Goal: Task Accomplishment & Management: Contribute content

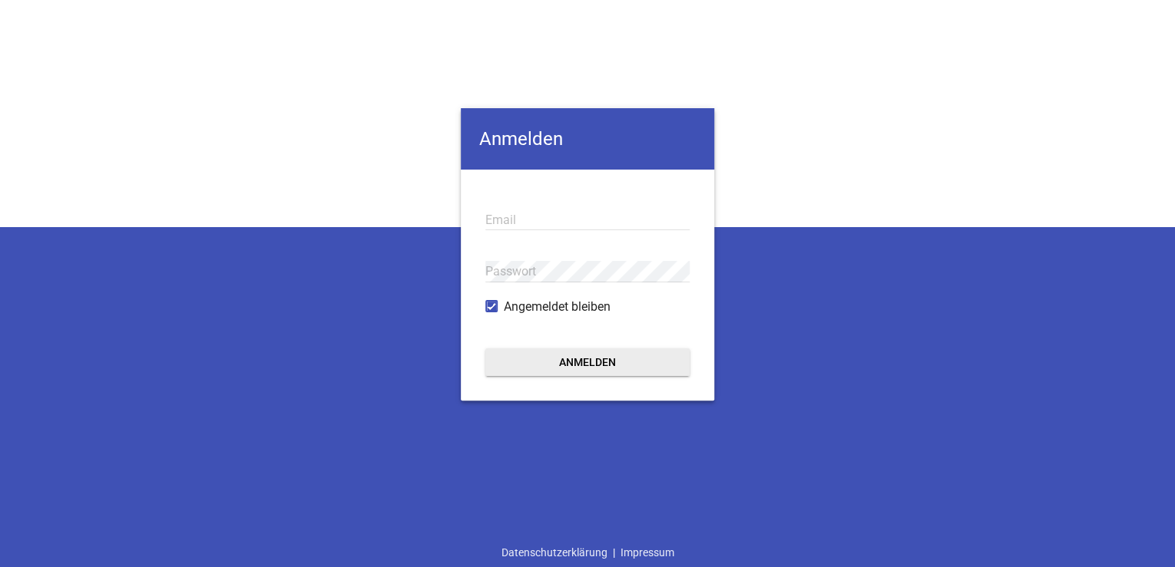
click at [519, 217] on input "email" at bounding box center [587, 220] width 204 height 21
drag, startPoint x: 1007, startPoint y: 468, endPoint x: 996, endPoint y: 448, distance: 23.7
click at [1007, 468] on div "Anmelden Email Passwort Angemeldet bleiben Anmelden Datenschutzerklärung | Impr…" at bounding box center [587, 283] width 1175 height 567
click at [587, 216] on input "email" at bounding box center [587, 220] width 204 height 21
paste input "[EMAIL_ADDRESS][DOMAIN_NAME]"
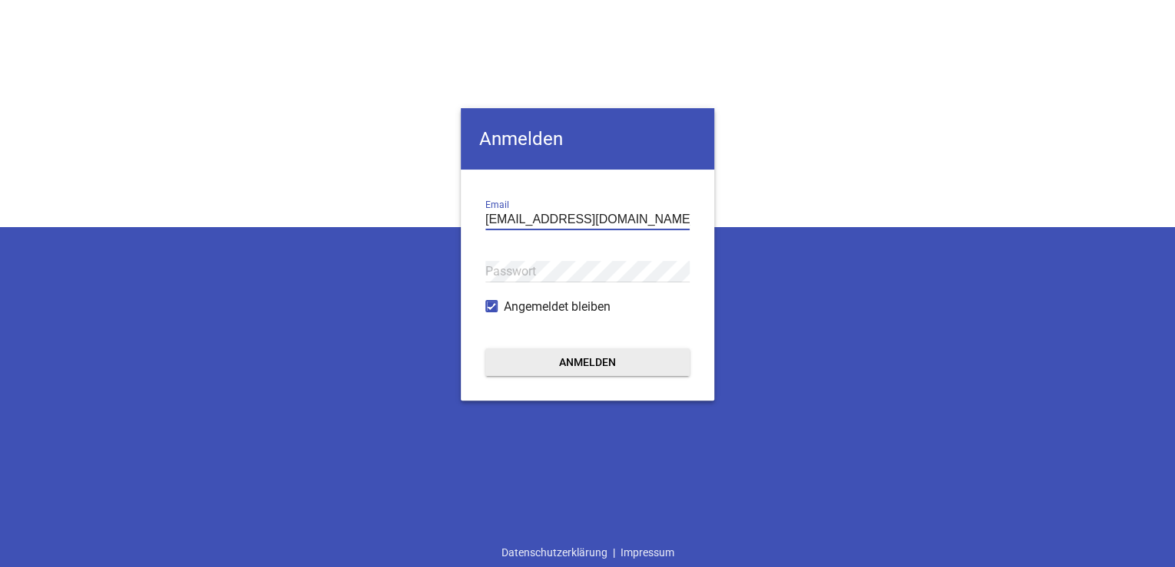
type input "[EMAIL_ADDRESS][DOMAIN_NAME]"
click at [413, 485] on div "[PERSON_NAME] [PERSON_NAME][EMAIL_ADDRESS][DOMAIN_NAME] Email Passwort Angemeld…" at bounding box center [587, 283] width 1175 height 567
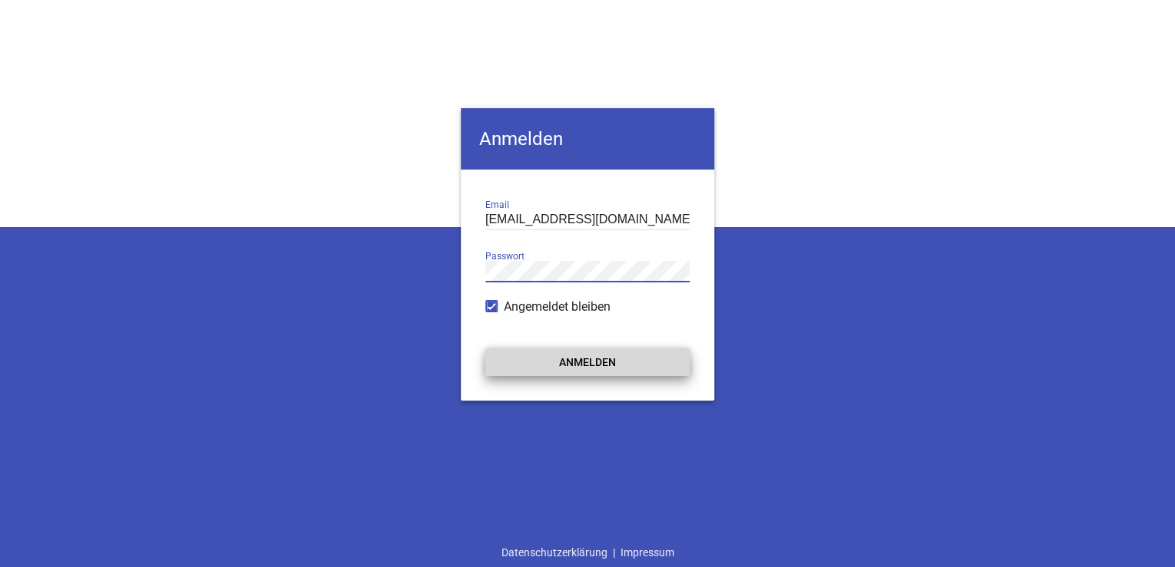
click at [569, 363] on button "Anmelden" at bounding box center [587, 363] width 204 height 28
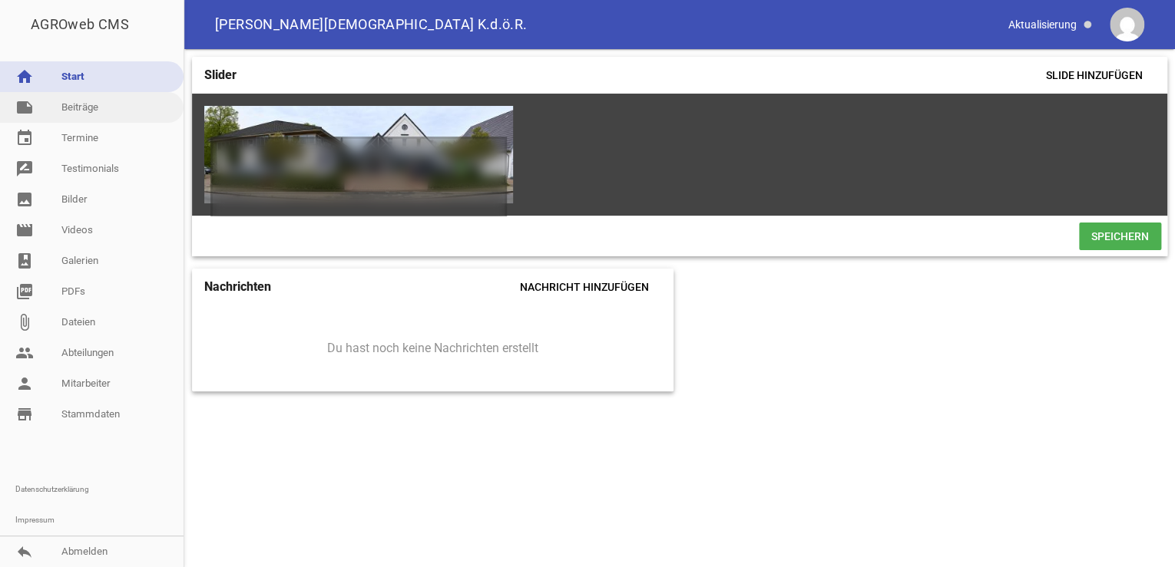
click at [68, 105] on link "note Beiträge" at bounding box center [92, 107] width 184 height 31
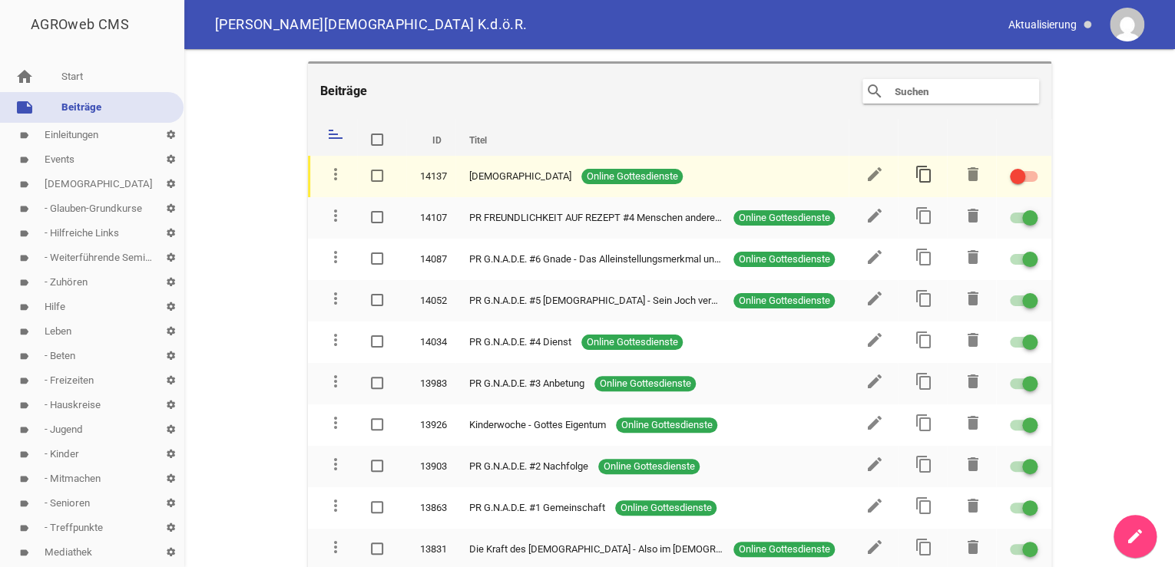
click at [919, 174] on icon "content_copy" at bounding box center [923, 174] width 18 height 18
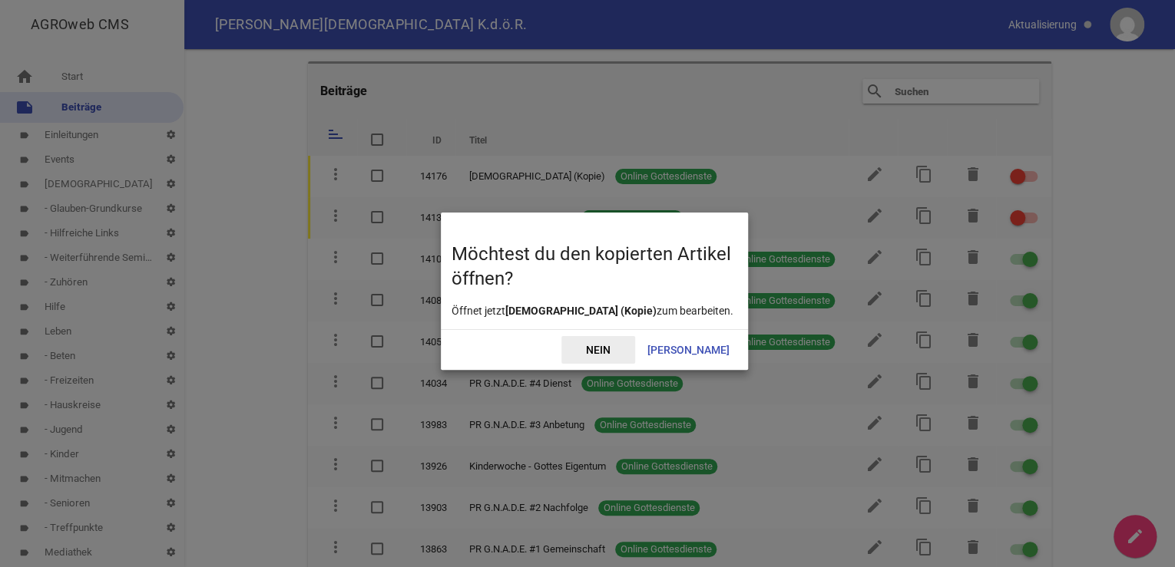
click at [635, 349] on span "Nein" at bounding box center [598, 350] width 74 height 28
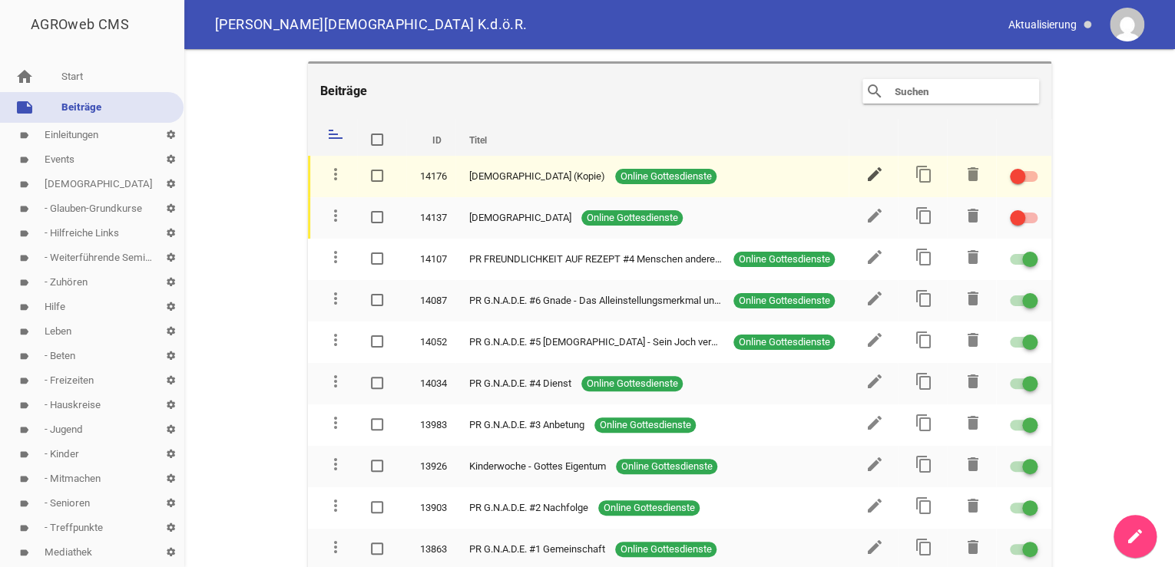
click at [867, 170] on icon "edit" at bounding box center [874, 174] width 18 height 18
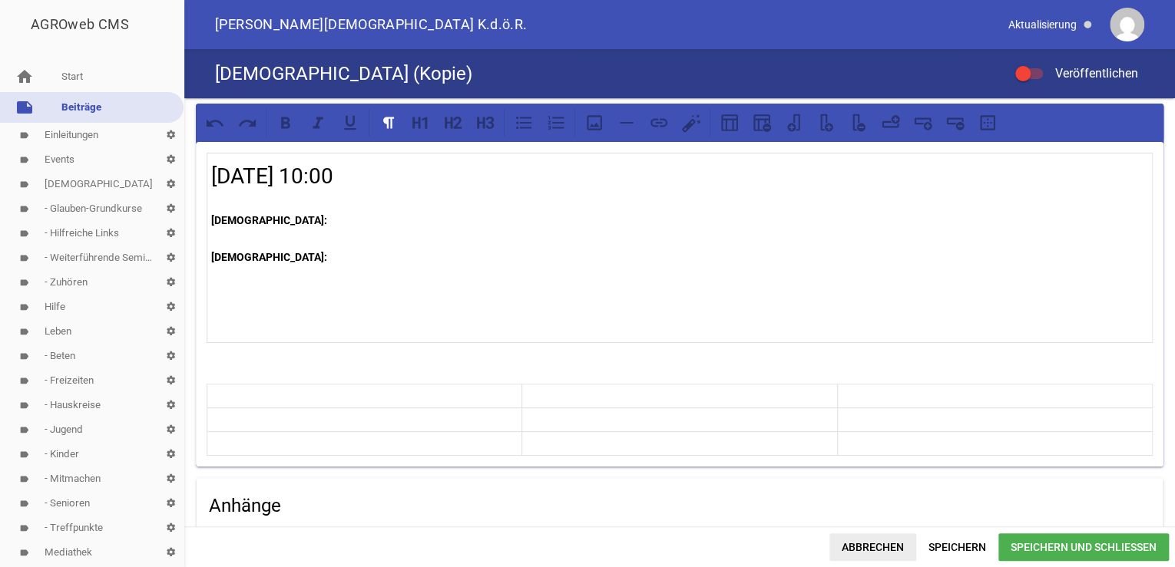
click at [873, 546] on span "Abbrechen" at bounding box center [872, 548] width 87 height 28
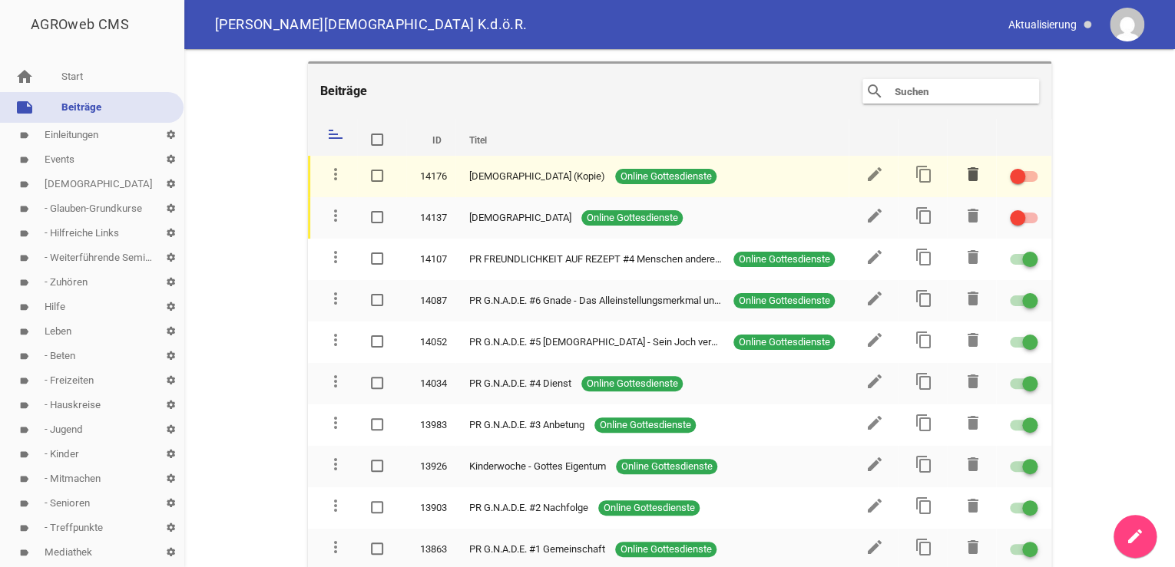
click at [966, 172] on icon "delete" at bounding box center [973, 174] width 18 height 18
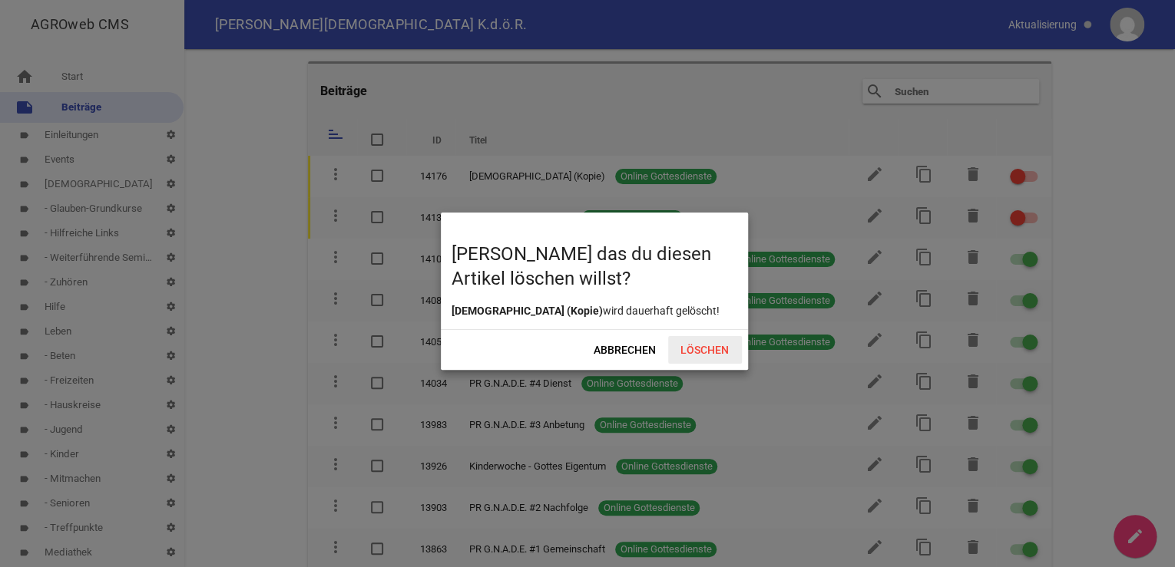
click at [697, 347] on span "Löschen" at bounding box center [705, 350] width 74 height 28
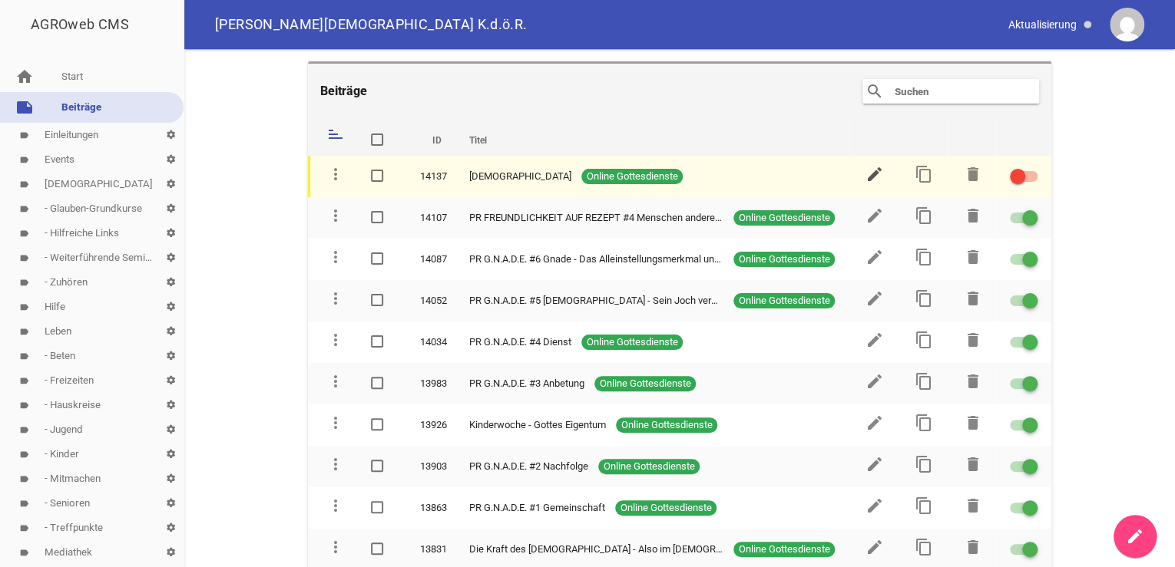
click at [868, 172] on icon "edit" at bounding box center [874, 174] width 18 height 18
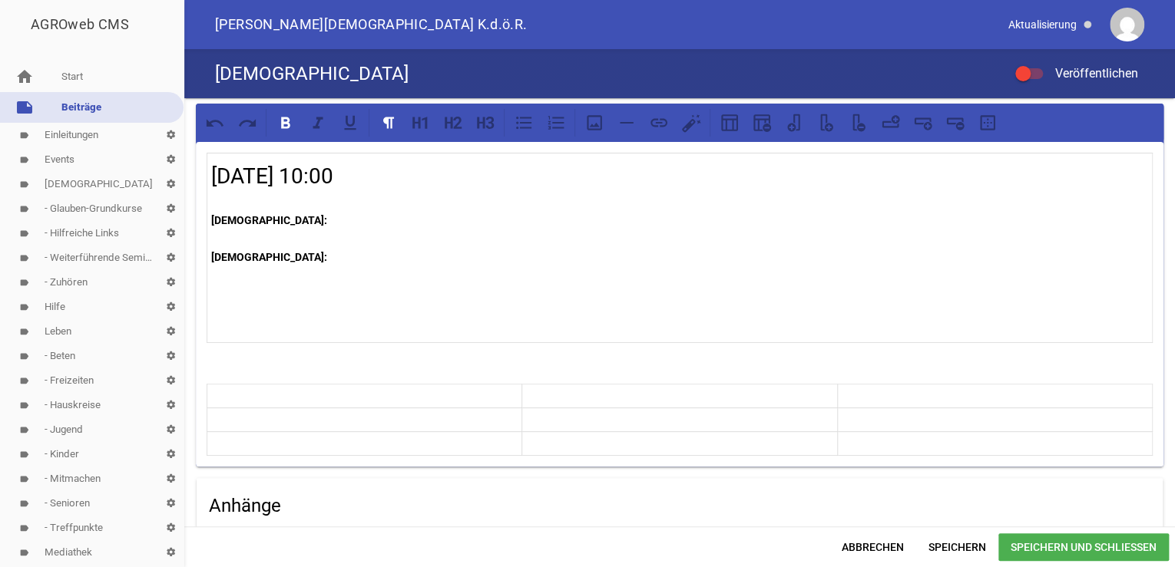
click at [261, 219] on p "[DEMOGRAPHIC_DATA]:" at bounding box center [679, 220] width 937 height 18
click at [432, 507] on h4 "Anhänge" at bounding box center [679, 506] width 941 height 25
click at [282, 220] on p "[DEMOGRAPHIC_DATA]:" at bounding box center [679, 220] width 937 height 18
click at [276, 257] on p "[DEMOGRAPHIC_DATA]:" at bounding box center [679, 257] width 937 height 18
click at [270, 258] on p "[DEMOGRAPHIC_DATA]:" at bounding box center [679, 257] width 937 height 18
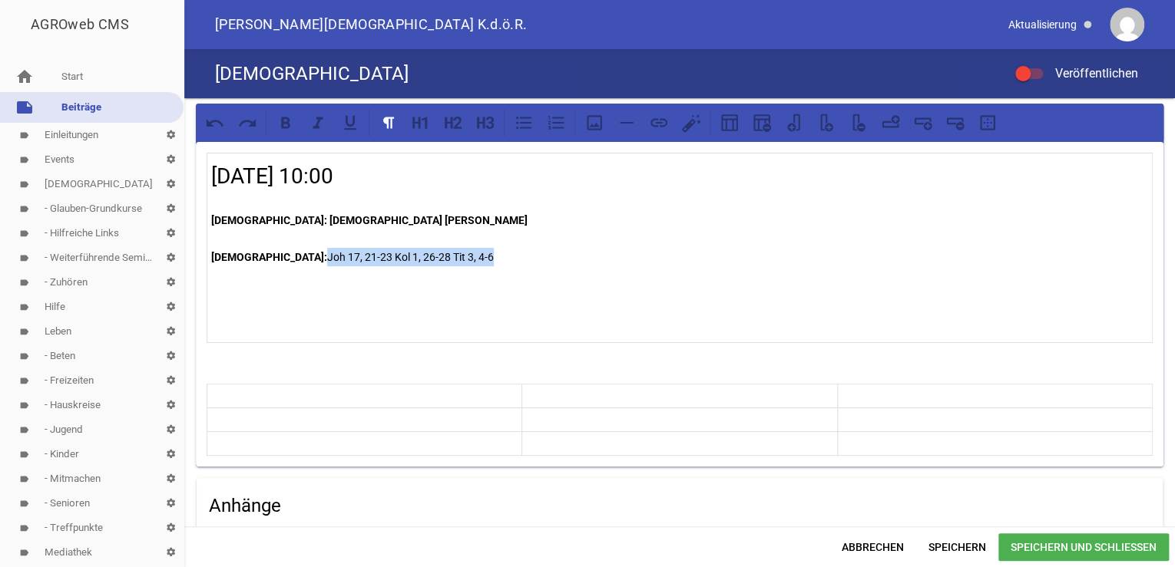
drag, startPoint x: 444, startPoint y: 255, endPoint x: 271, endPoint y: 260, distance: 172.8
click at [271, 260] on p "[DEMOGRAPHIC_DATA]: [DEMOGRAPHIC_DATA], 21-23 Kol 1, 26-28 Tit 3, 4-6" at bounding box center [679, 257] width 937 height 18
click at [282, 124] on icon at bounding box center [285, 123] width 9 height 12
click at [498, 304] on p at bounding box center [679, 312] width 937 height 18
click at [307, 257] on strong "[DEMOGRAPHIC_DATA]: [DEMOGRAPHIC_DATA], 21-23 Kol 1, 26-28 Tit 3, 4-6" at bounding box center [397, 257] width 372 height 12
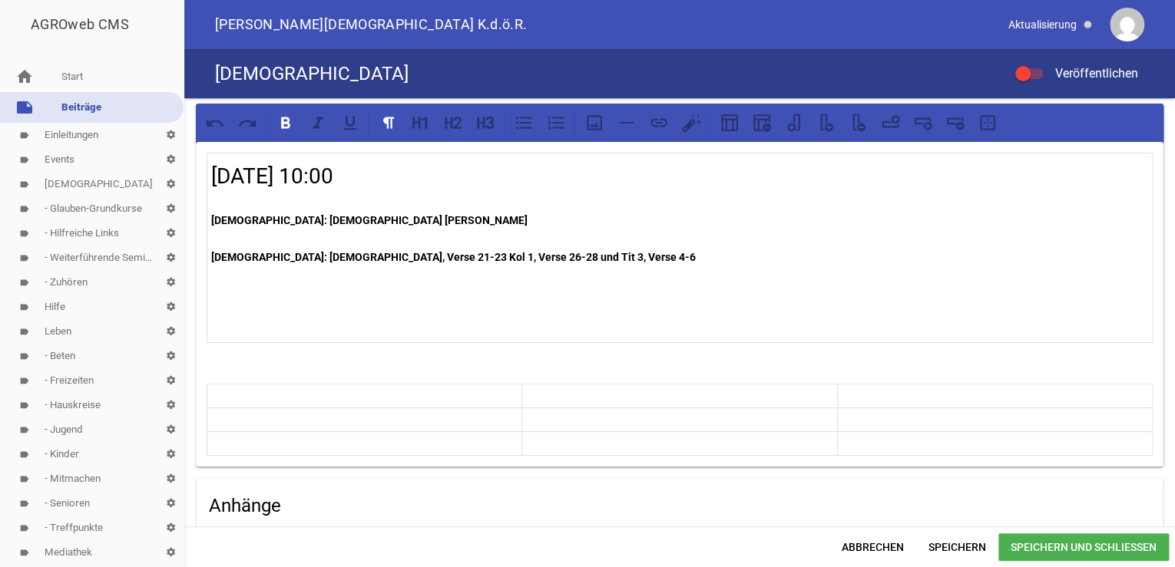
click at [265, 254] on strong "[DEMOGRAPHIC_DATA]: [DEMOGRAPHIC_DATA], Verse 21-23 Kol 1, Verse 26-28 und Tit …" at bounding box center [453, 257] width 484 height 12
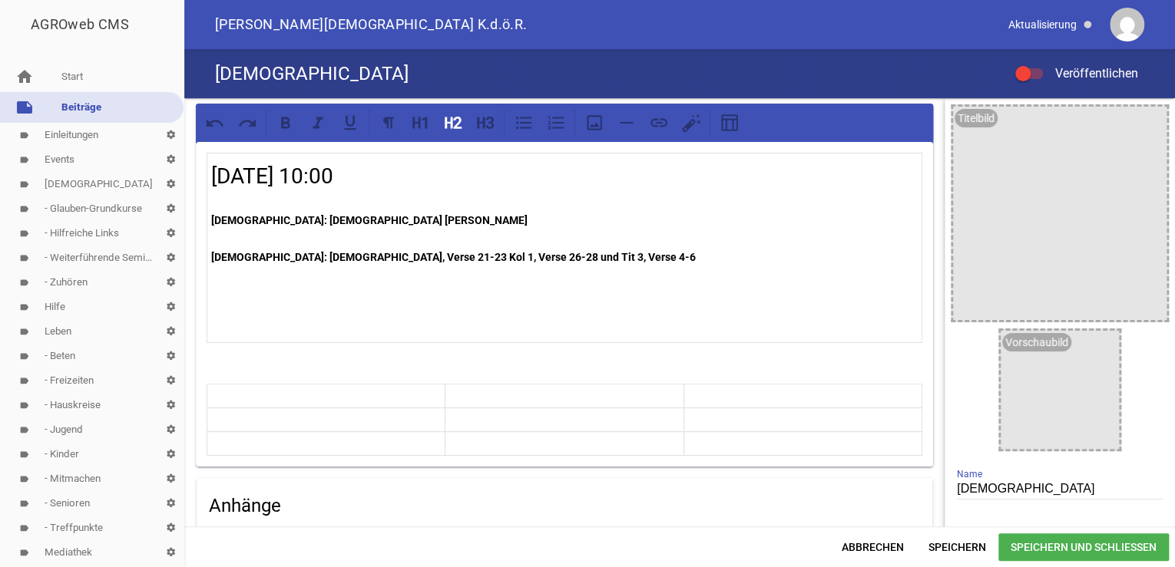
click at [545, 345] on div "[DATE] 10:00 [DEMOGRAPHIC_DATA]: [DEMOGRAPHIC_DATA] [PERSON_NAME] [DEMOGRAPHIC_…" at bounding box center [564, 304] width 737 height 325
click at [704, 286] on p at bounding box center [564, 294] width 706 height 18
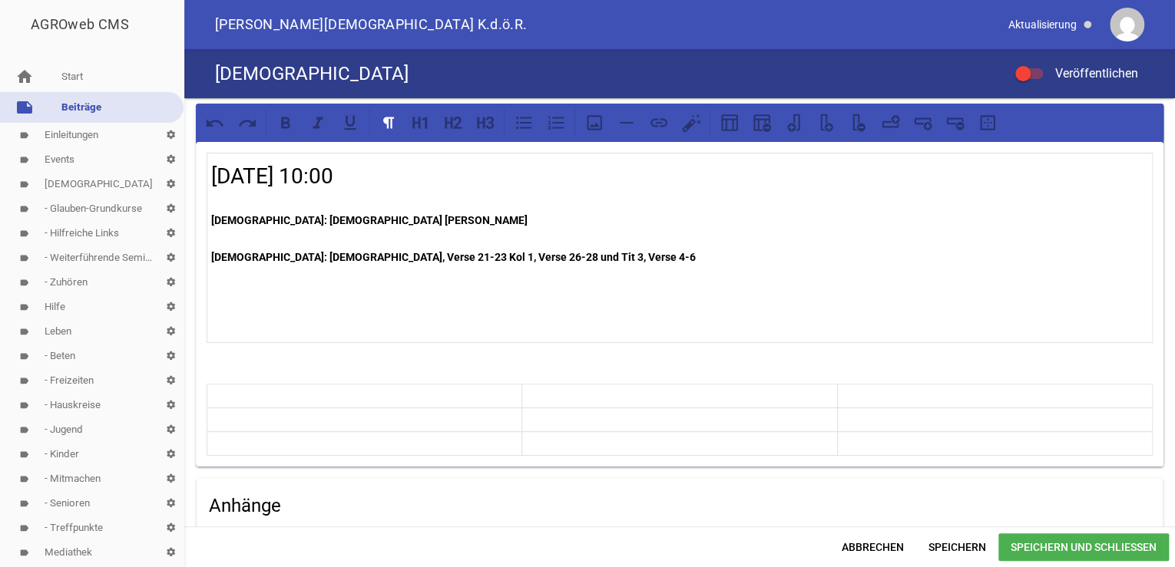
click at [610, 259] on p "[DEMOGRAPHIC_DATA]: [DEMOGRAPHIC_DATA], Verse 21-23 Kol 1, Verse 26-28 und Tit …" at bounding box center [679, 257] width 937 height 18
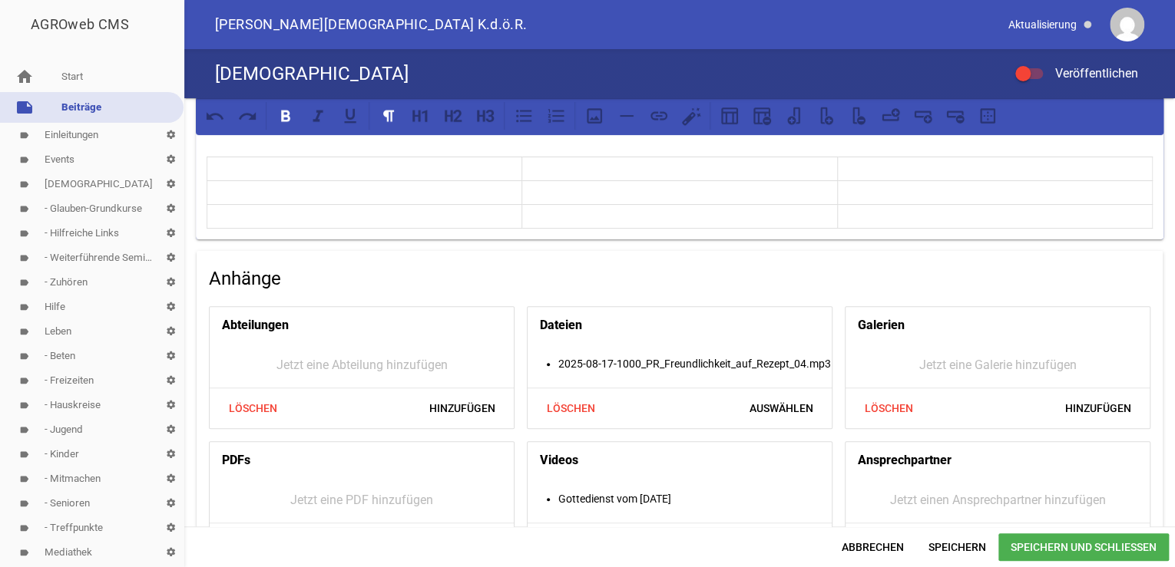
scroll to position [246, 0]
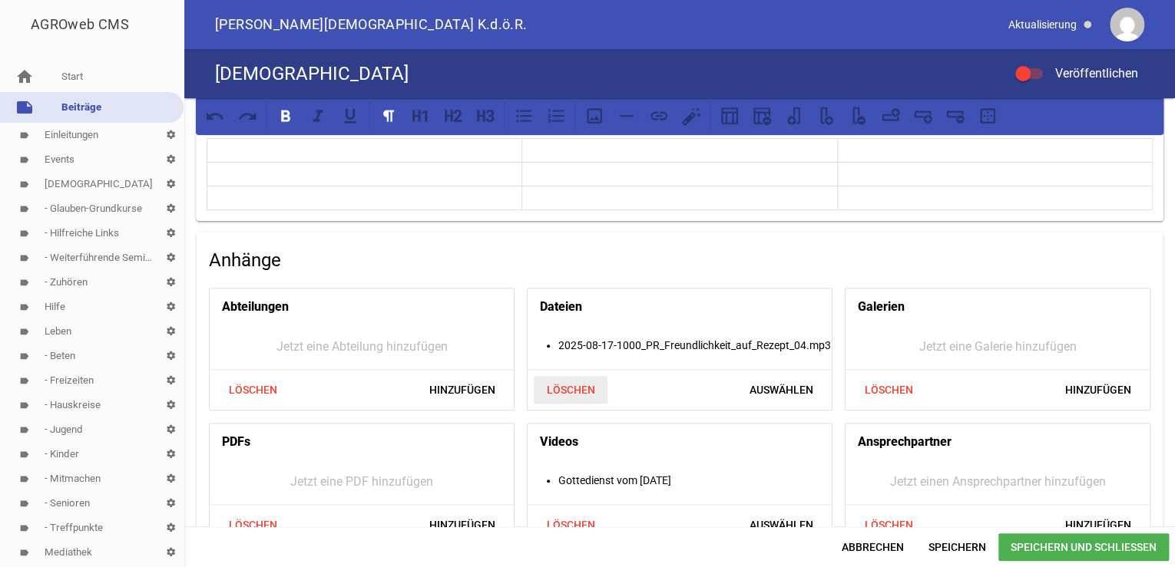
click at [568, 385] on span "Löschen" at bounding box center [571, 390] width 74 height 28
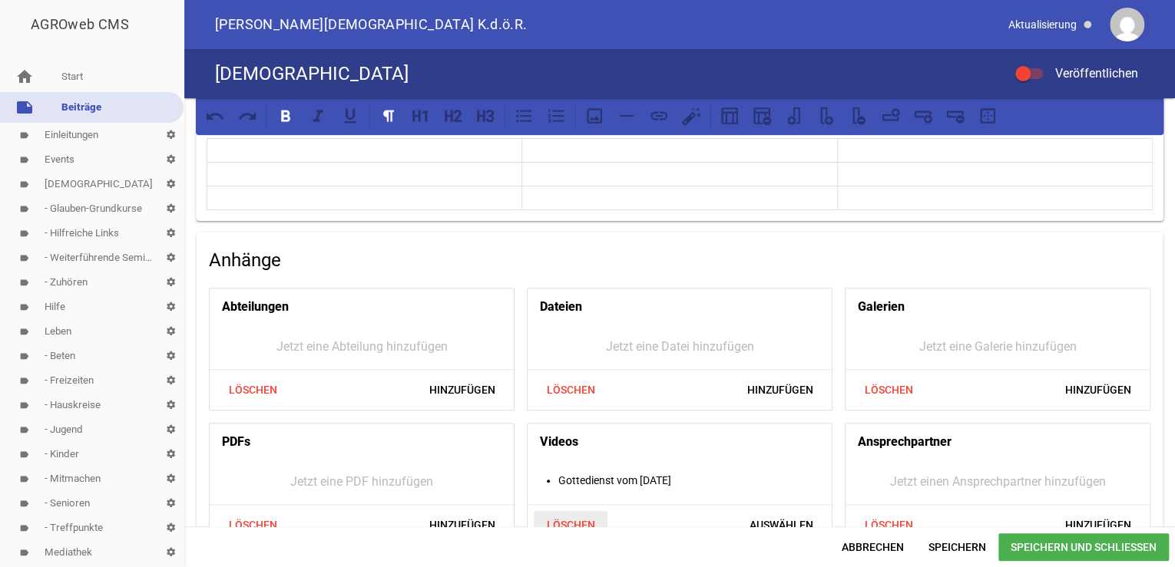
click at [565, 520] on span "Löschen" at bounding box center [571, 525] width 74 height 28
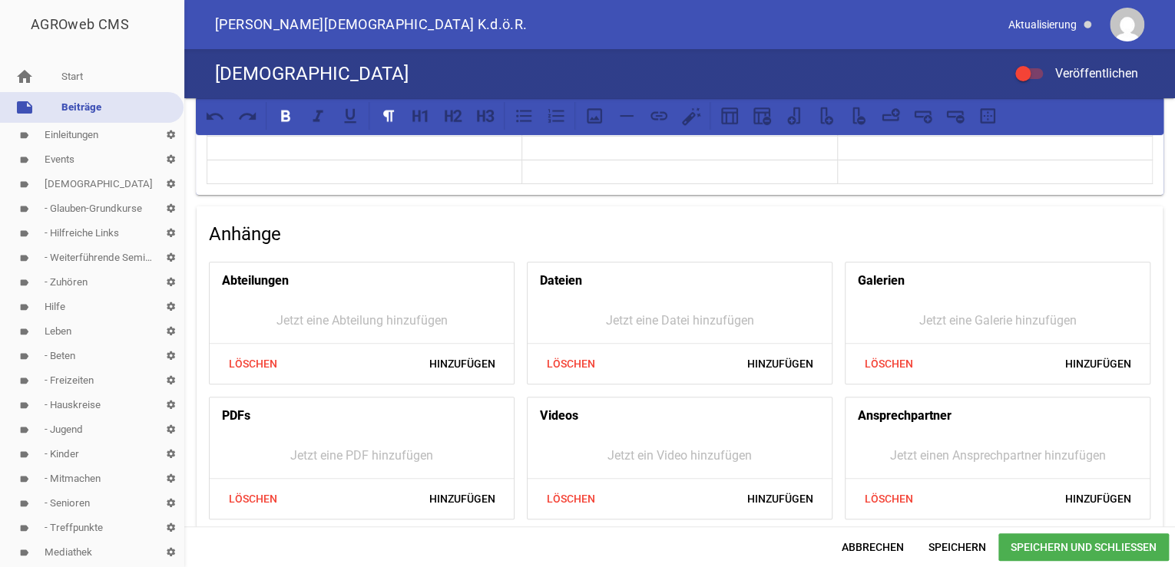
scroll to position [369, 0]
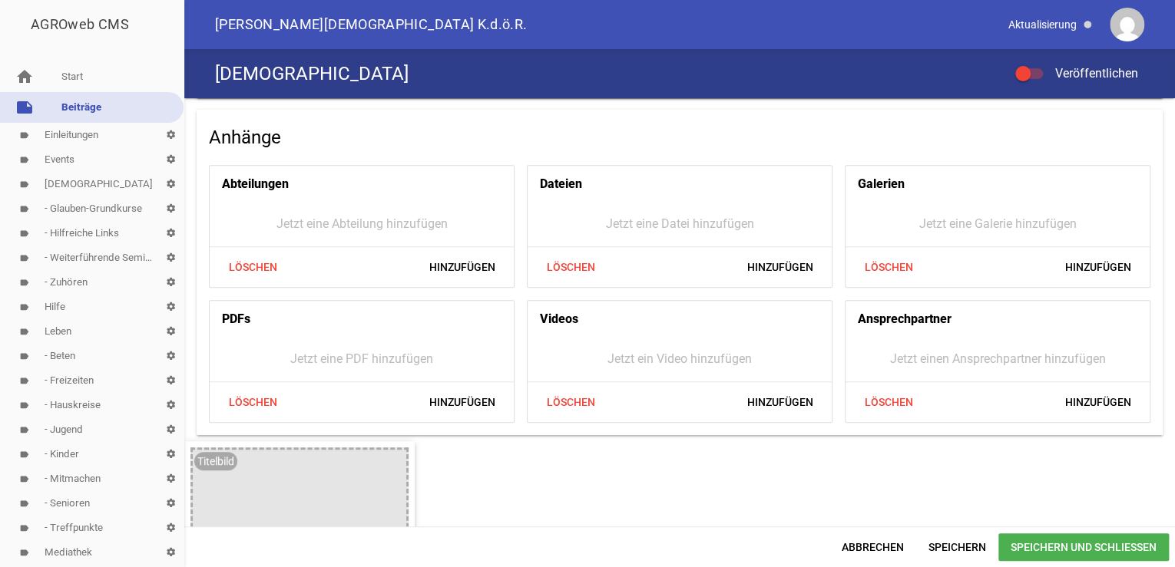
click at [1028, 541] on span "Speichern und Schließen" at bounding box center [1083, 548] width 170 height 28
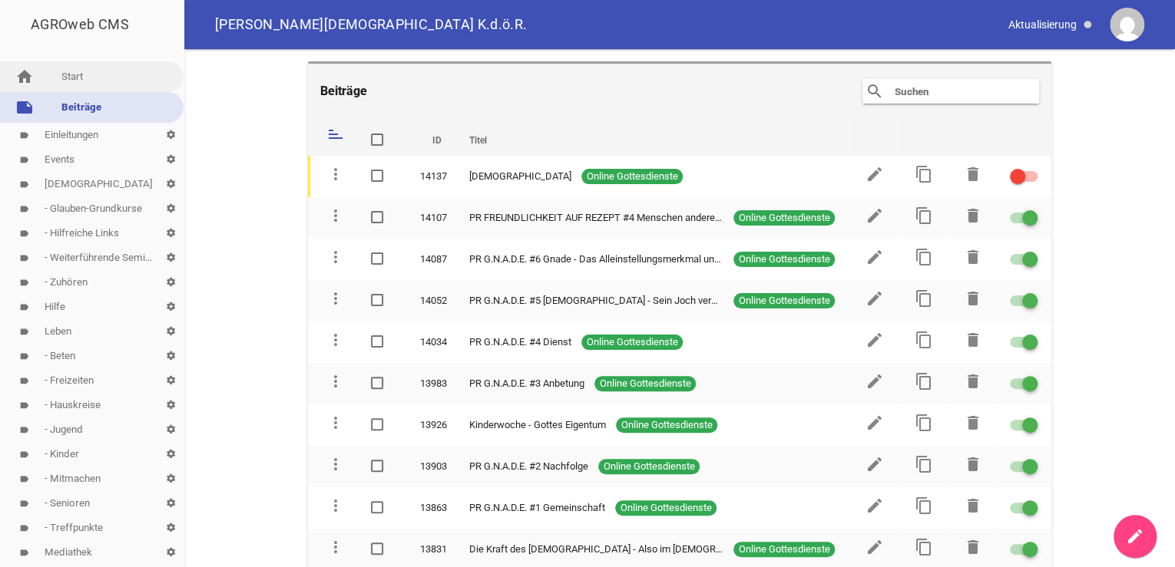
click at [74, 78] on link "home Start" at bounding box center [92, 76] width 184 height 31
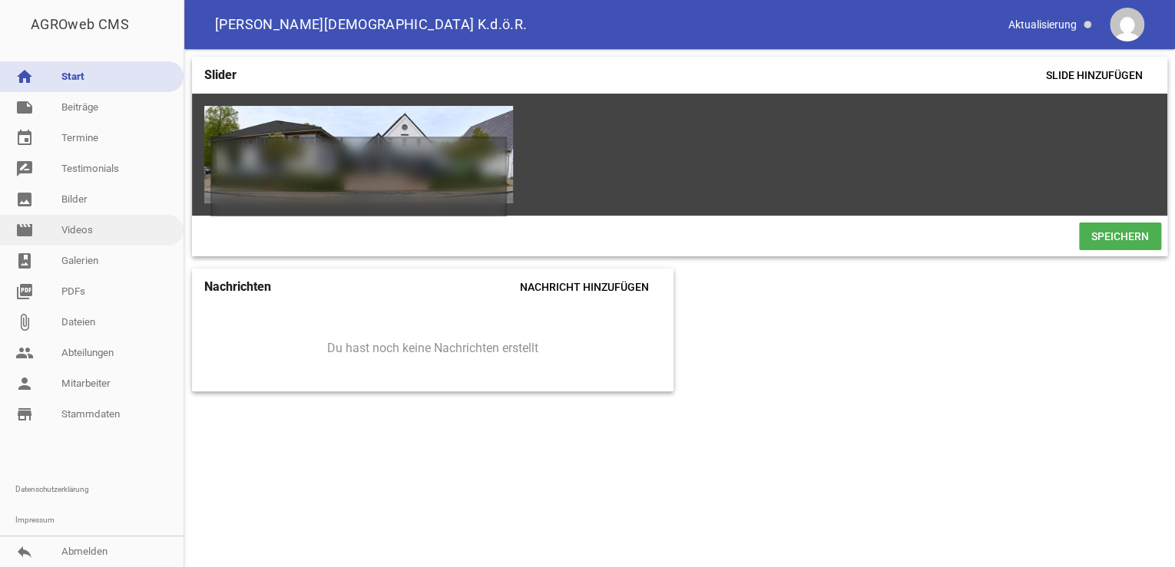
click at [72, 227] on link "movie Videos" at bounding box center [92, 230] width 184 height 31
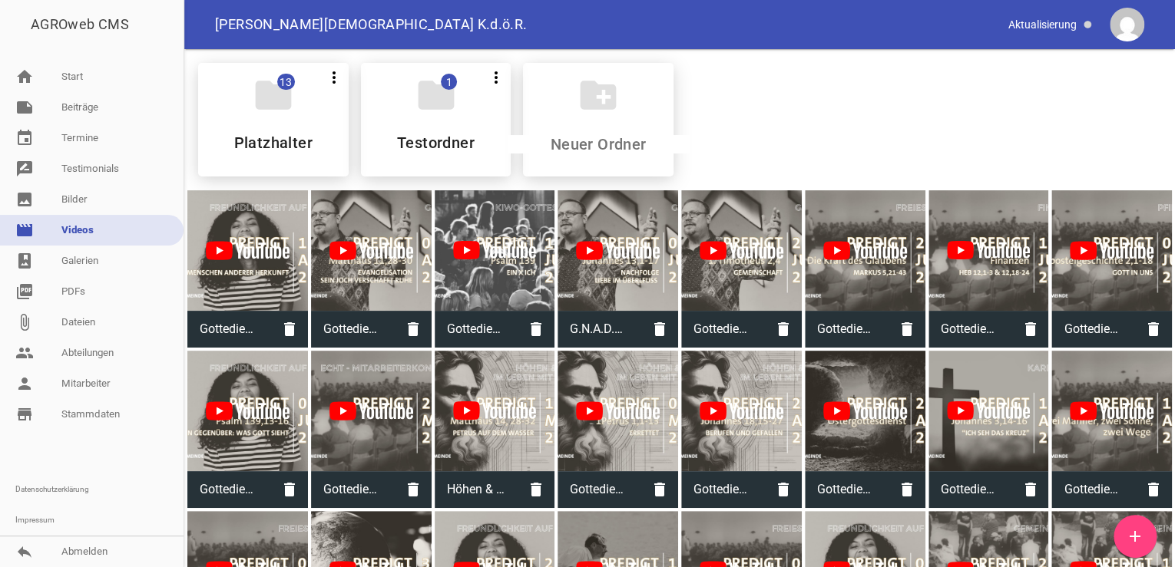
click at [1138, 543] on icon "add" at bounding box center [1135, 536] width 18 height 18
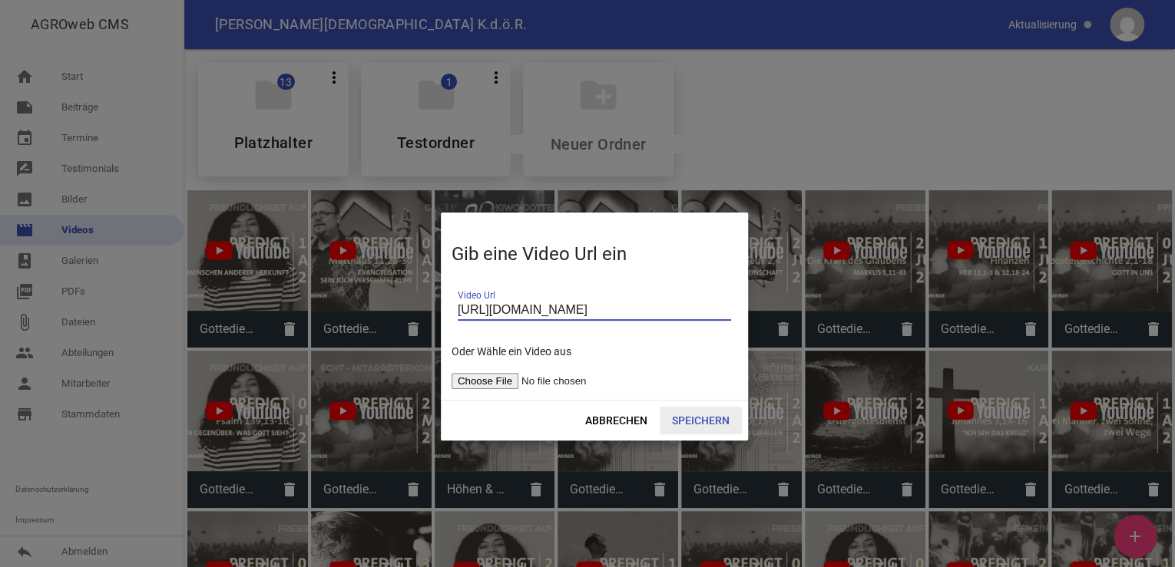
type input "[URL][DOMAIN_NAME]"
click at [691, 424] on span "Speichern" at bounding box center [701, 421] width 82 height 28
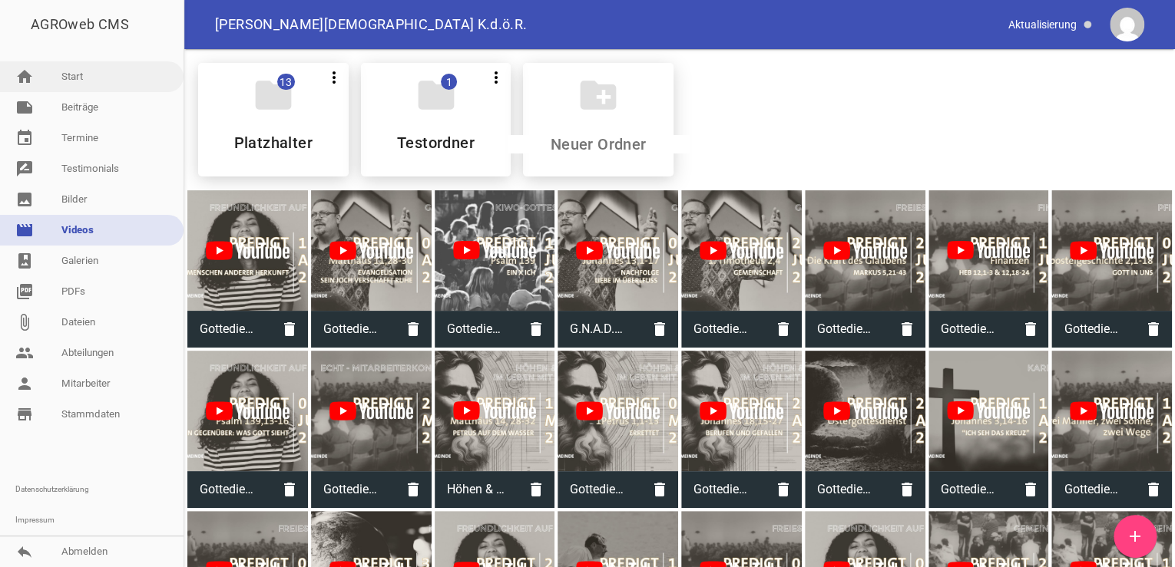
click at [61, 74] on link "home Start" at bounding box center [92, 76] width 184 height 31
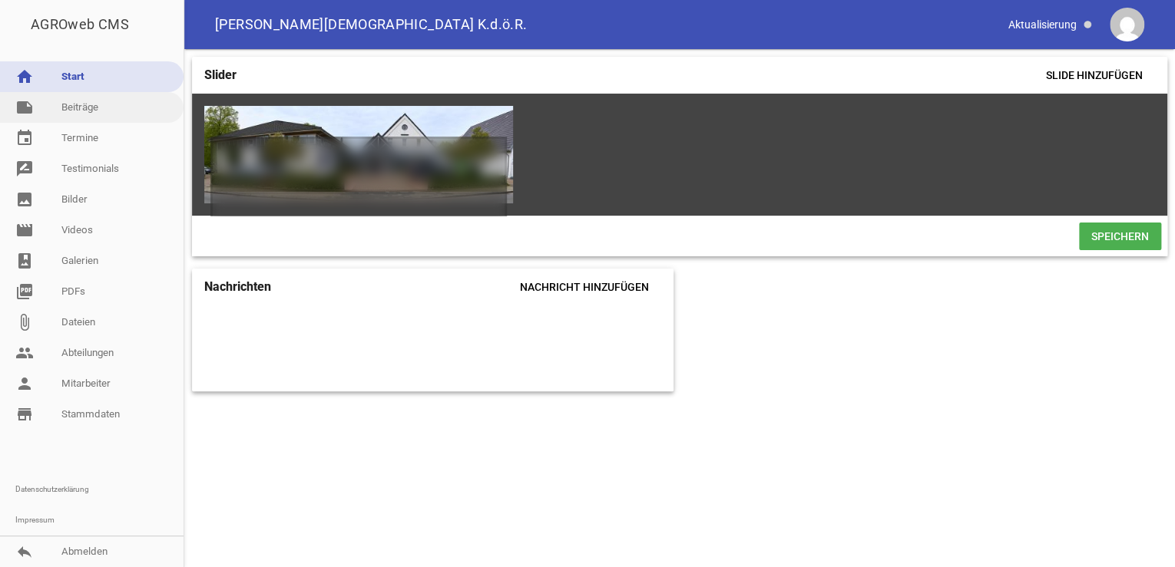
click at [71, 104] on link "note Beiträge" at bounding box center [92, 107] width 184 height 31
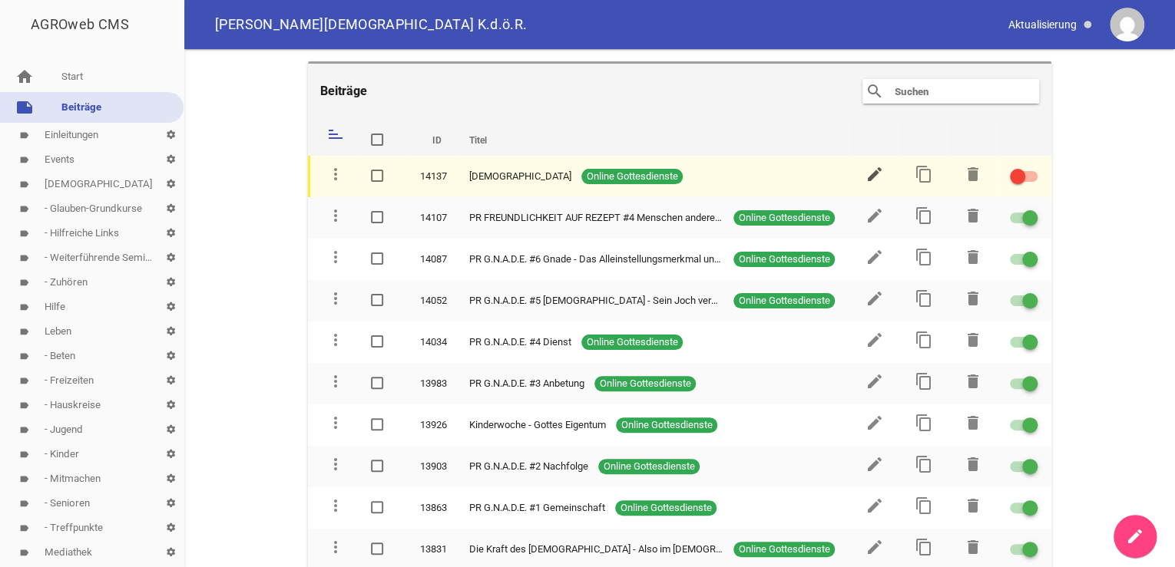
click at [865, 174] on icon "edit" at bounding box center [874, 174] width 18 height 18
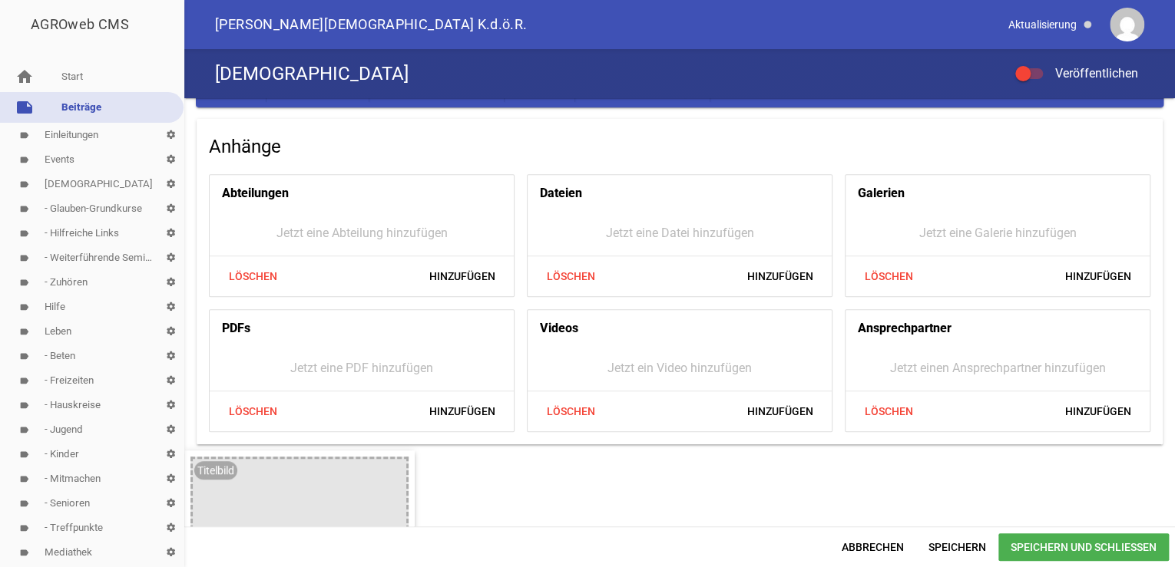
scroll to position [369, 0]
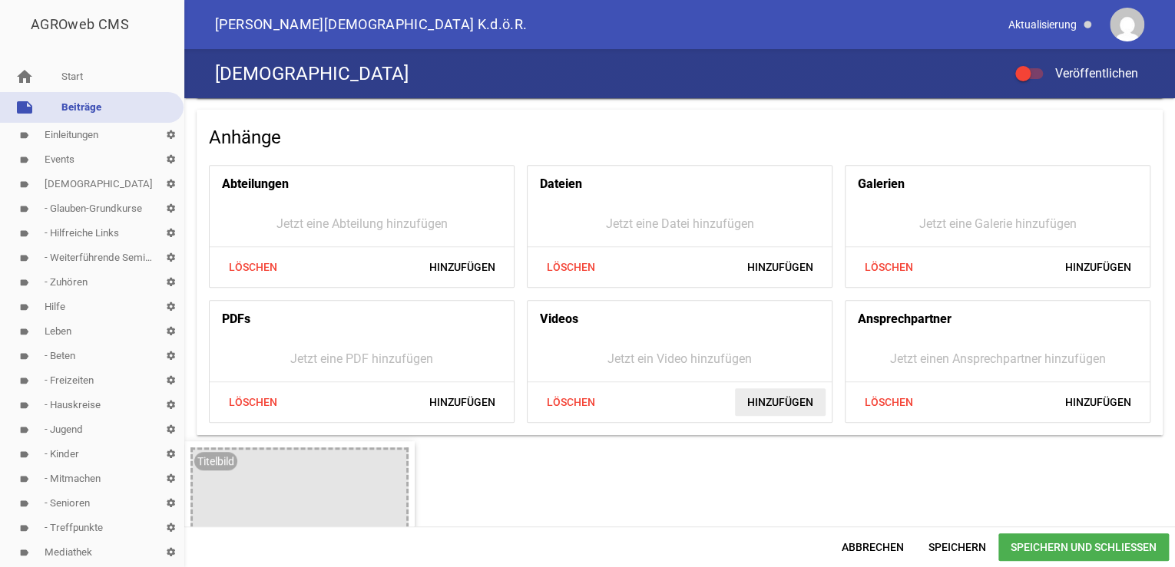
click at [777, 402] on span "Hinzufügen" at bounding box center [780, 403] width 91 height 28
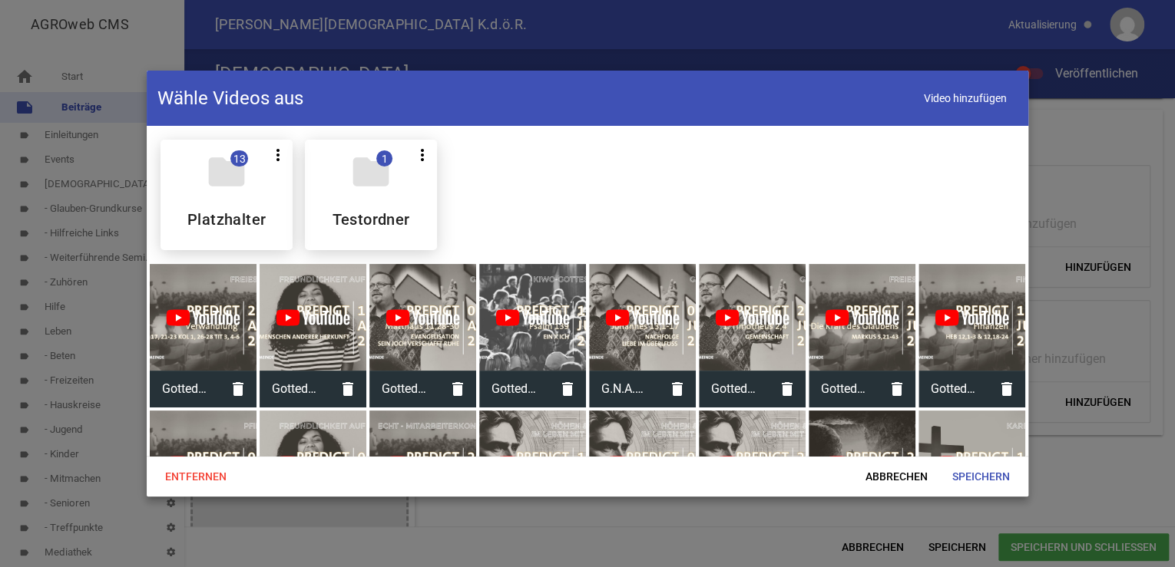
click at [197, 356] on div at bounding box center [203, 317] width 107 height 107
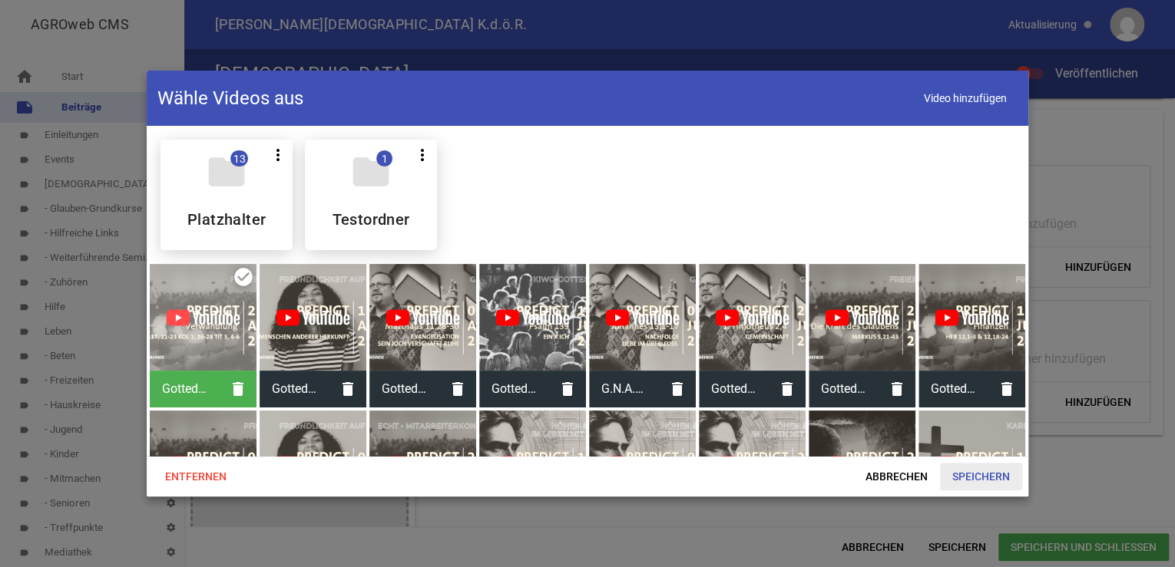
click at [994, 473] on span "Speichern" at bounding box center [981, 477] width 82 height 28
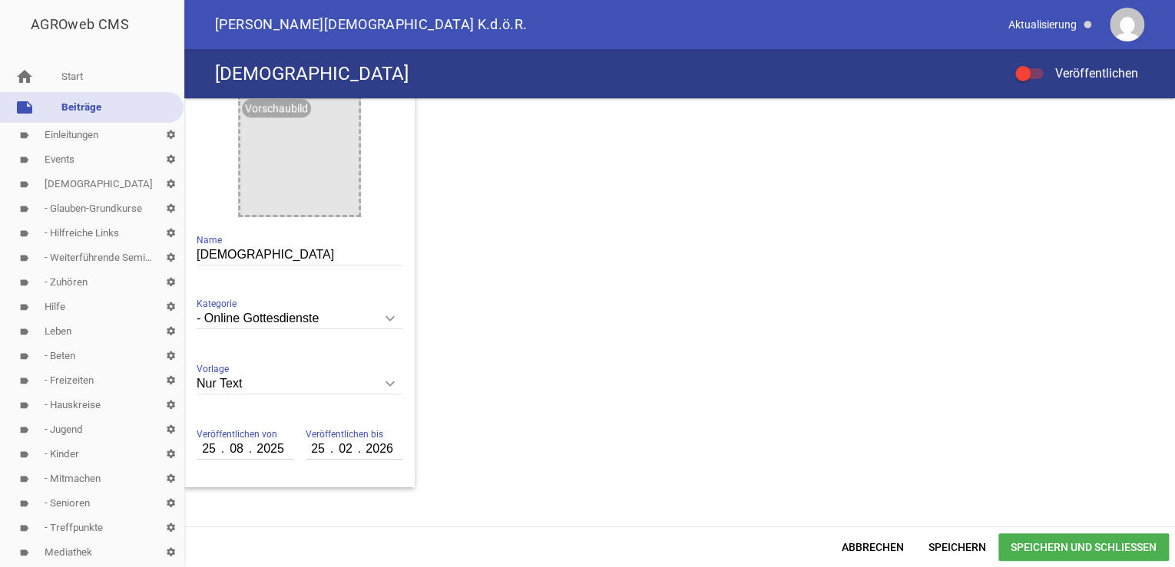
scroll to position [972, 0]
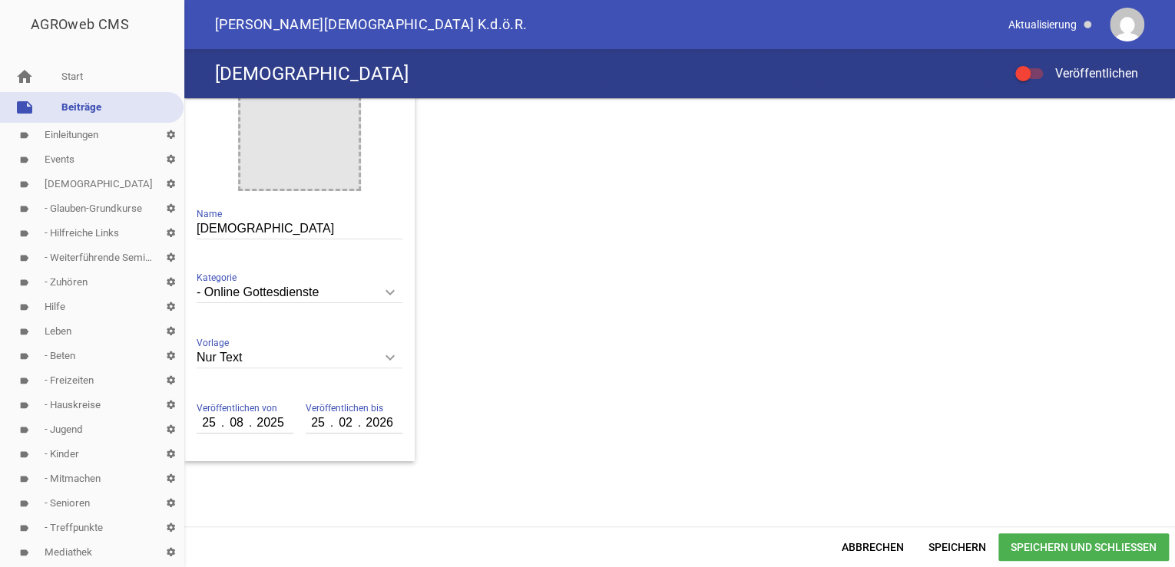
click at [237, 230] on input "[DEMOGRAPHIC_DATA]" at bounding box center [300, 229] width 206 height 21
drag, startPoint x: 240, startPoint y: 228, endPoint x: 157, endPoint y: 228, distance: 82.9
click at [157, 228] on div "AGROweb CMS home Start note Beiträge label Einleitungen settings label Events s…" at bounding box center [587, 283] width 1175 height 567
type input "Verwandlung"
click at [203, 420] on input "25" at bounding box center [210, 423] width 26 height 20
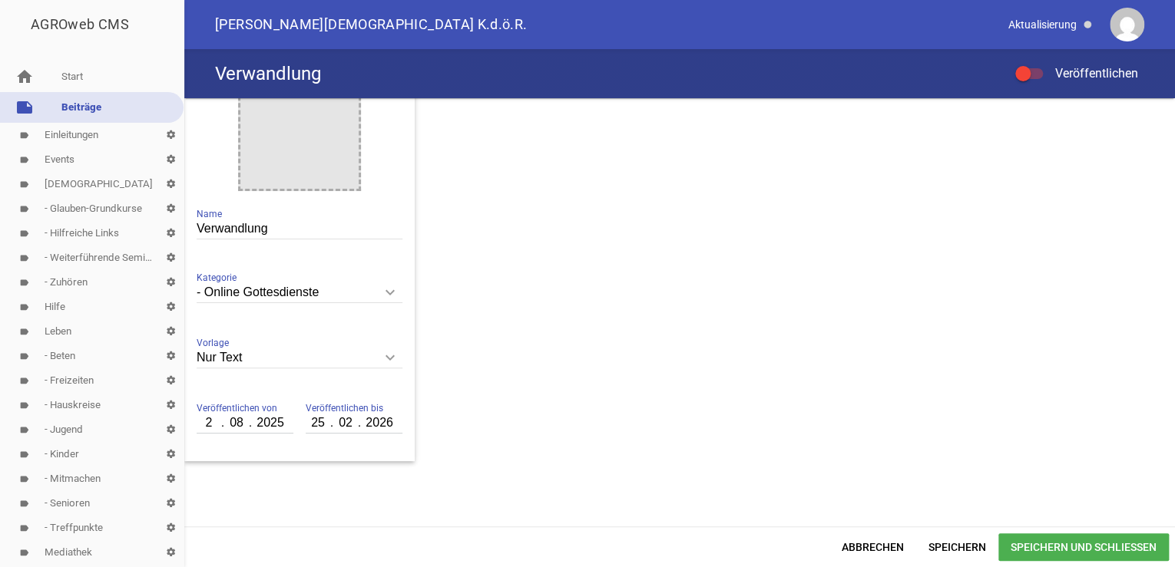
type input "24"
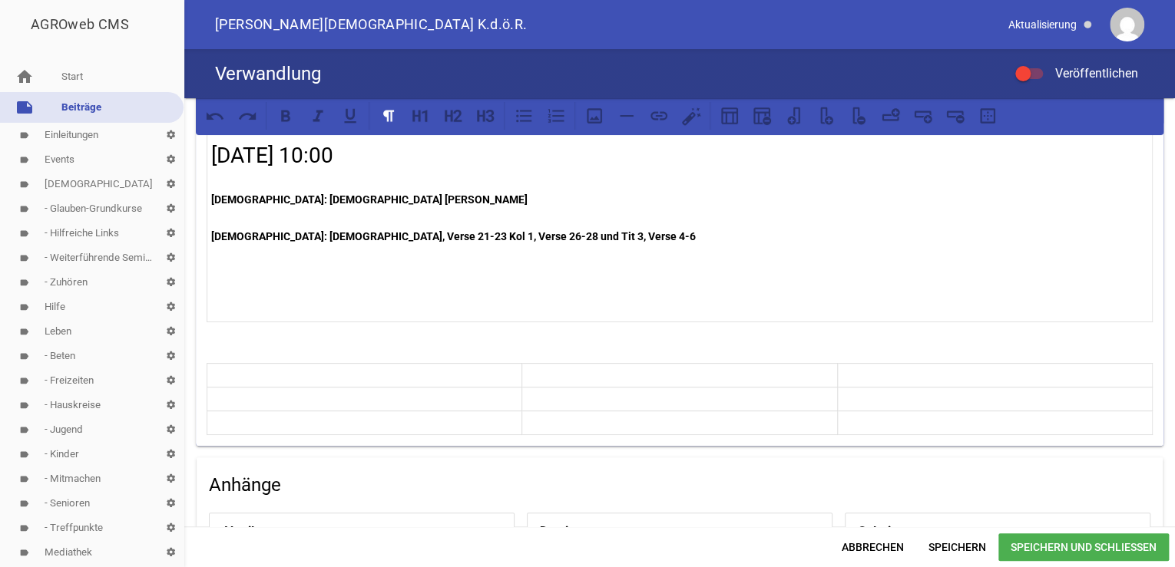
scroll to position [0, 0]
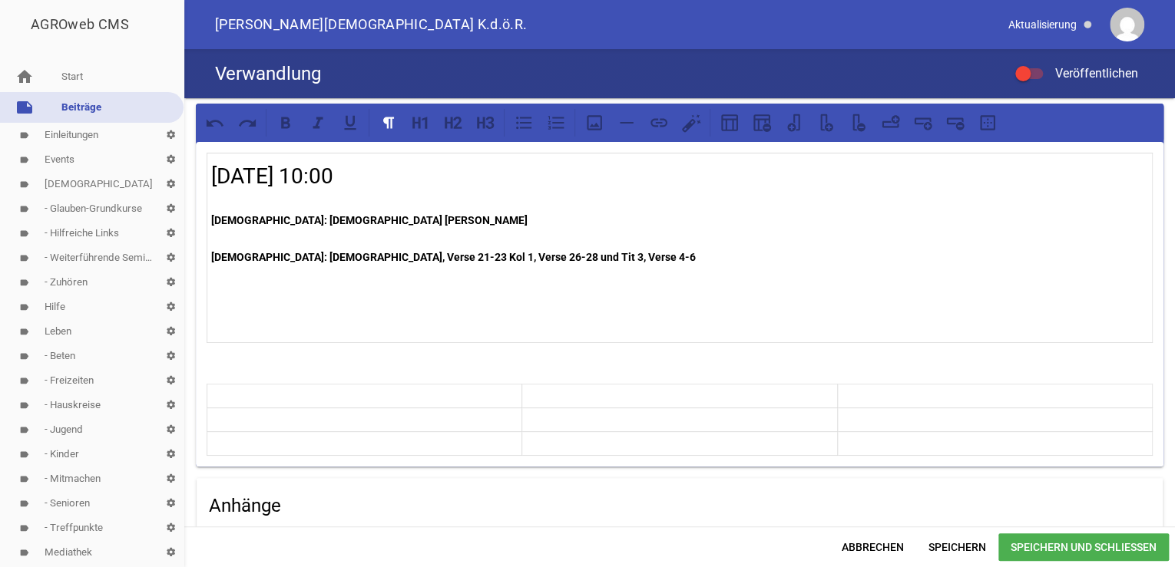
click at [306, 177] on h2 "[DATE] 10:00" at bounding box center [679, 176] width 937 height 32
click at [1096, 547] on span "Speichern und Schließen" at bounding box center [1083, 548] width 170 height 28
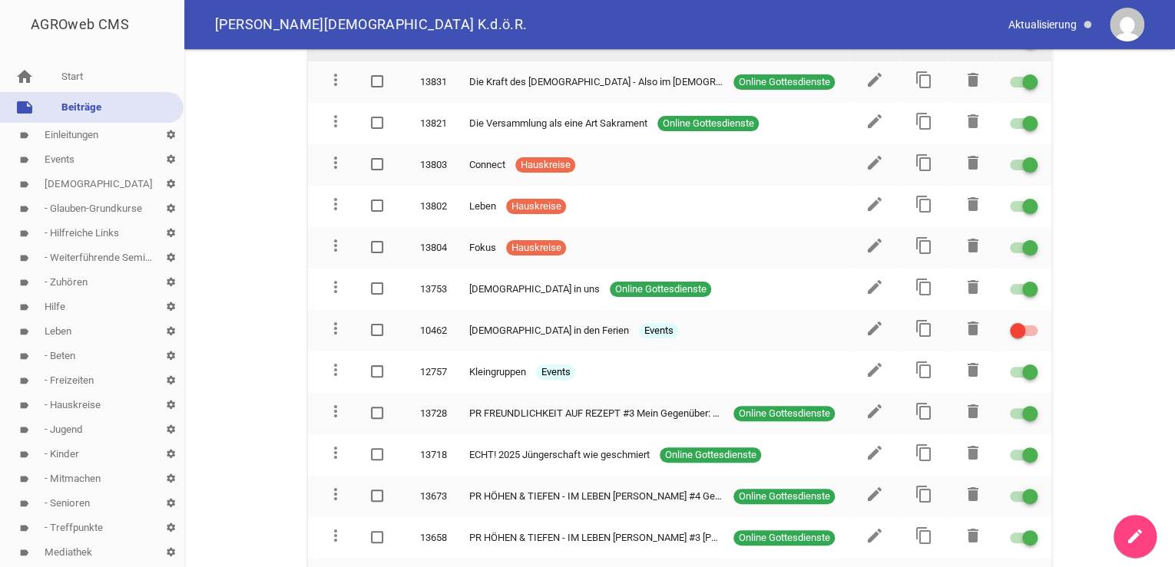
scroll to position [471, 0]
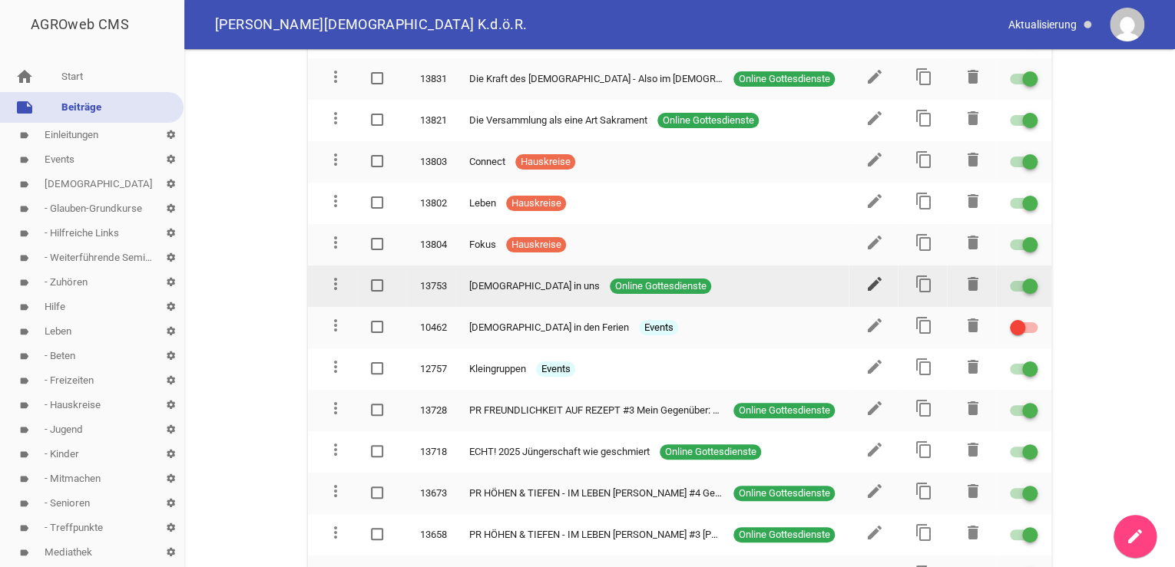
click at [871, 277] on icon "edit" at bounding box center [874, 284] width 18 height 18
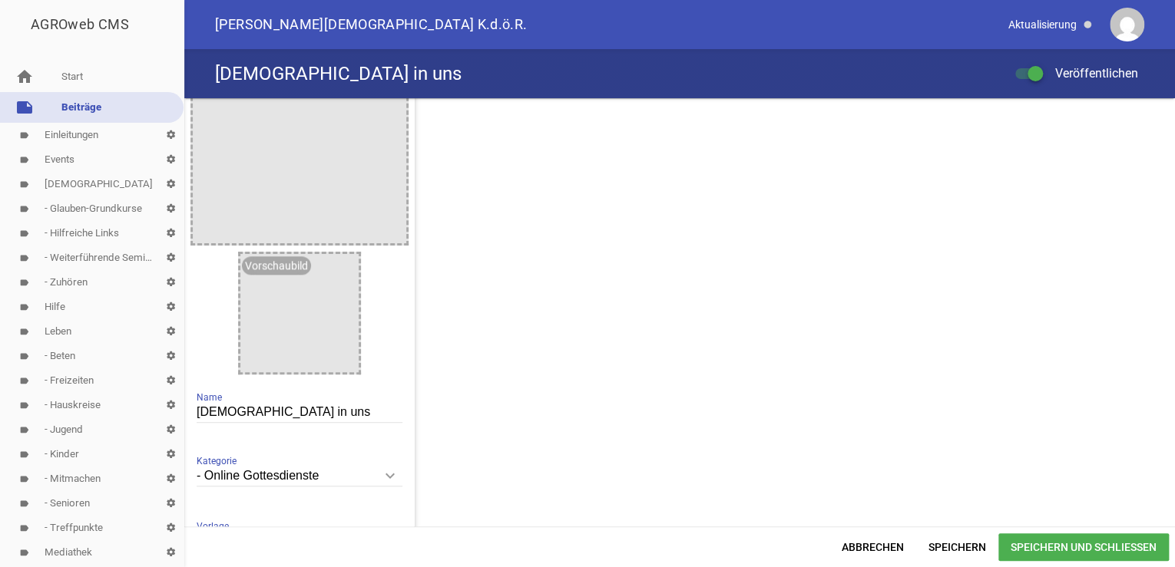
scroll to position [788, 0]
click at [1090, 541] on span "Speichern und Schließen" at bounding box center [1083, 548] width 170 height 28
